Goal: Task Accomplishment & Management: Use online tool/utility

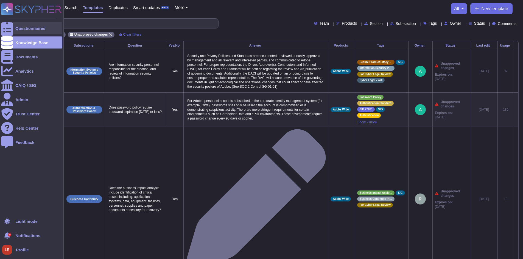
click at [7, 27] on icon at bounding box center [7, 28] width 12 height 16
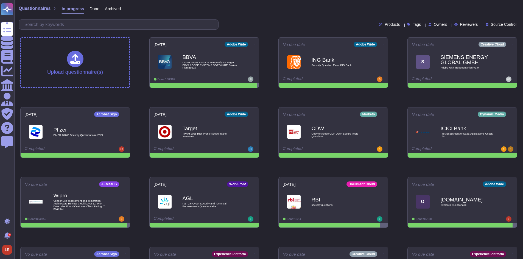
click at [433, 24] on span "Owners" at bounding box center [439, 24] width 13 height 4
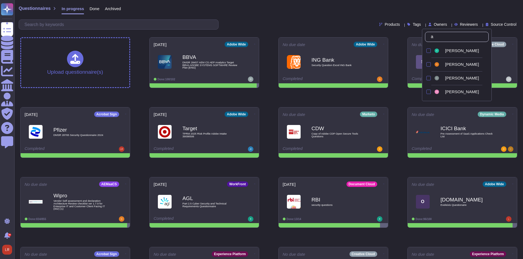
type input "ay"
click at [445, 52] on div "[PERSON_NAME]" at bounding box center [466, 50] width 46 height 5
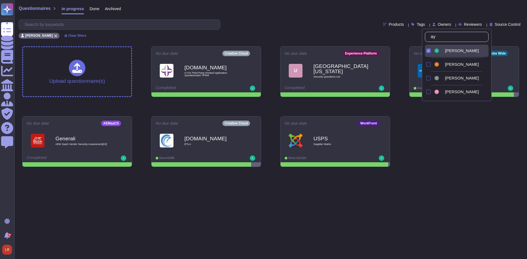
click at [453, 171] on html "Questionnaires Knowledge Base Documents Analytics CAIQ / SIG Admin Trust Center…" at bounding box center [263, 85] width 527 height 171
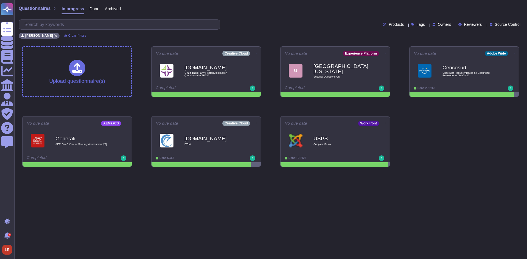
click at [91, 8] on span "Done" at bounding box center [94, 9] width 10 height 4
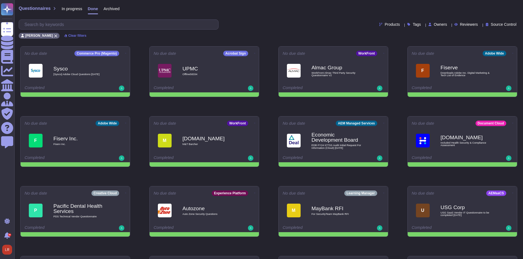
click at [68, 8] on span "In progress" at bounding box center [71, 9] width 21 height 4
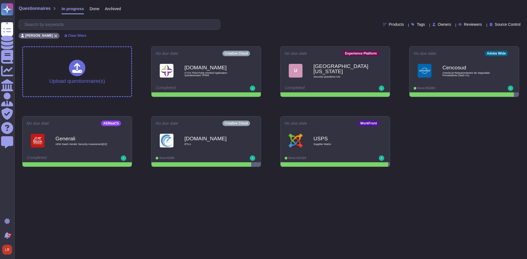
click at [93, 9] on span "Done" at bounding box center [94, 9] width 10 height 4
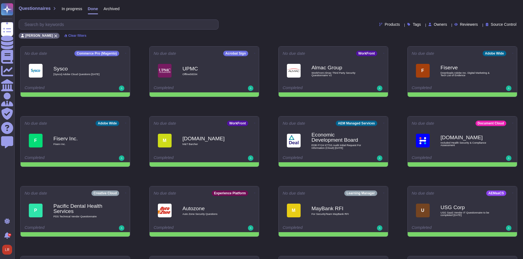
click at [70, 9] on span "In progress" at bounding box center [71, 9] width 21 height 4
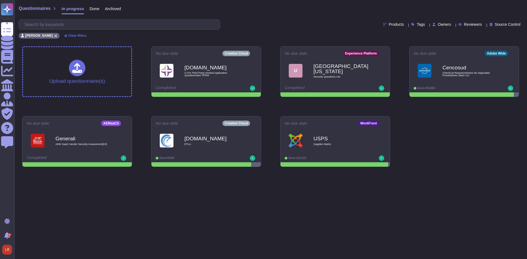
click at [89, 7] on span "Done" at bounding box center [94, 9] width 10 height 4
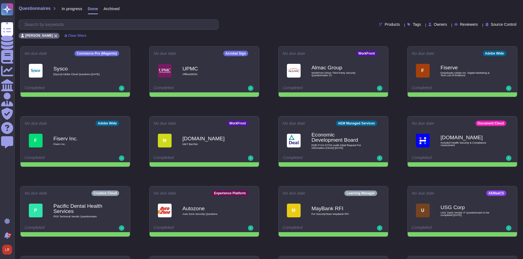
click at [73, 8] on span "In progress" at bounding box center [71, 9] width 21 height 4
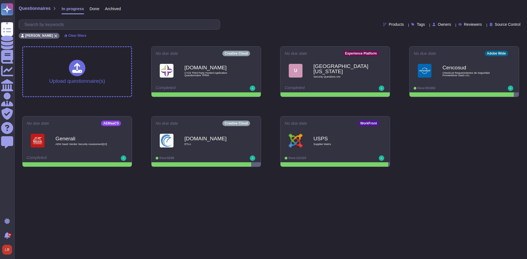
click at [454, 128] on div "Upload questionnaire(s) No due date Creative Cloud [DOMAIN_NAME] CY24 Third Par…" at bounding box center [270, 106] width 505 height 129
